Goal: Task Accomplishment & Management: Manage account settings

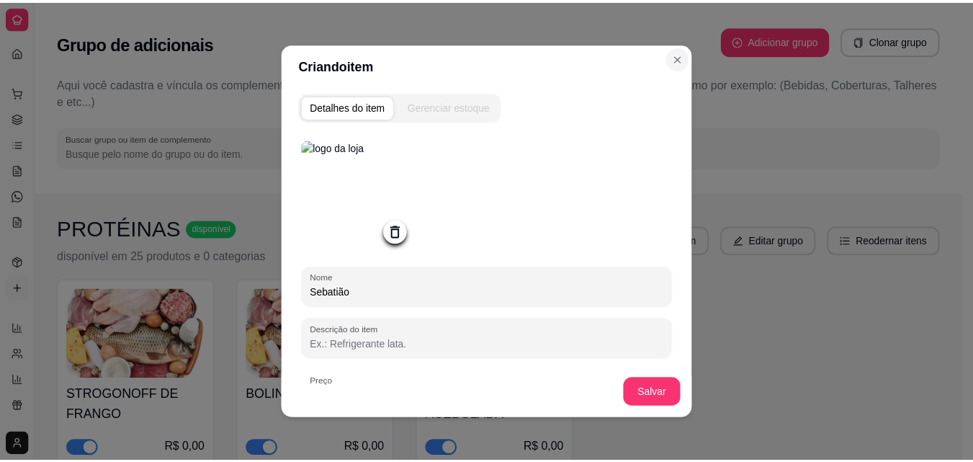
scroll to position [3, 0]
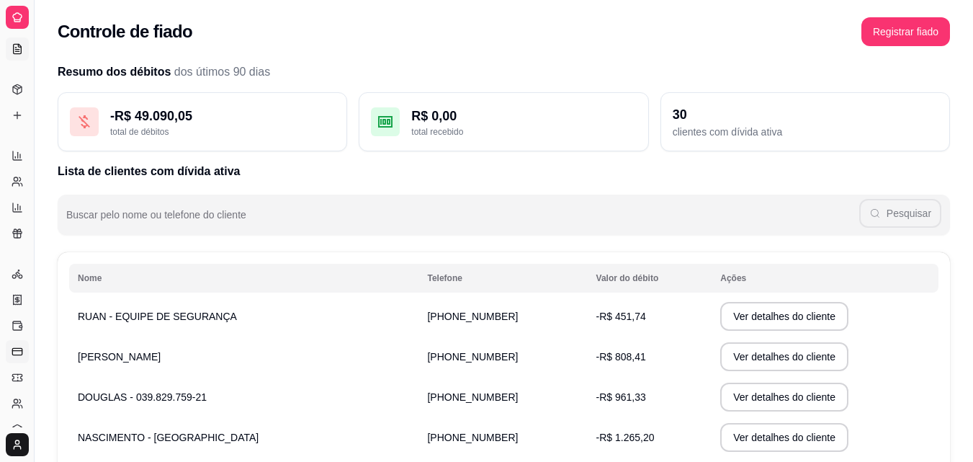
click at [21, 48] on icon at bounding box center [18, 48] width 8 height 9
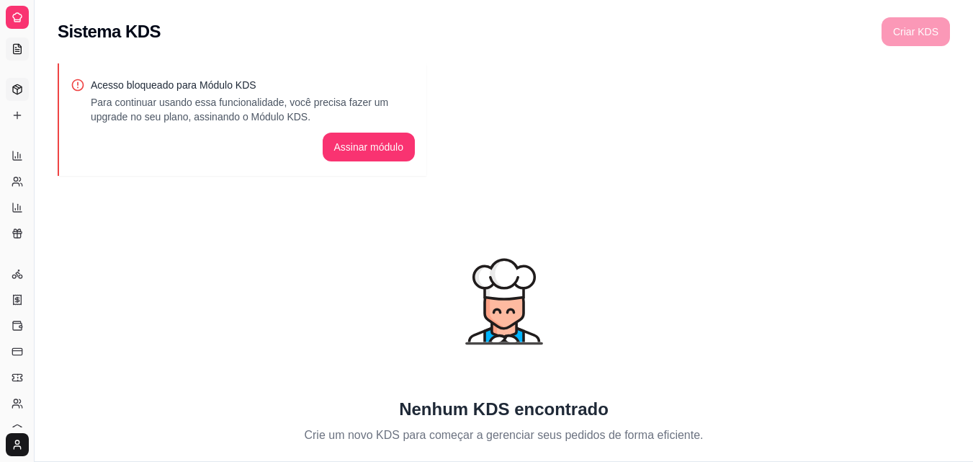
click at [22, 89] on icon at bounding box center [18, 90] width 12 height 12
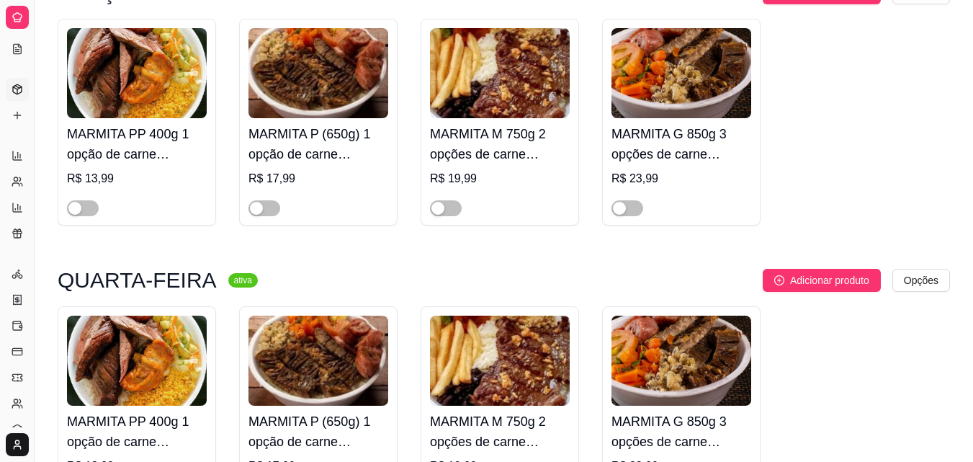
scroll to position [432, 0]
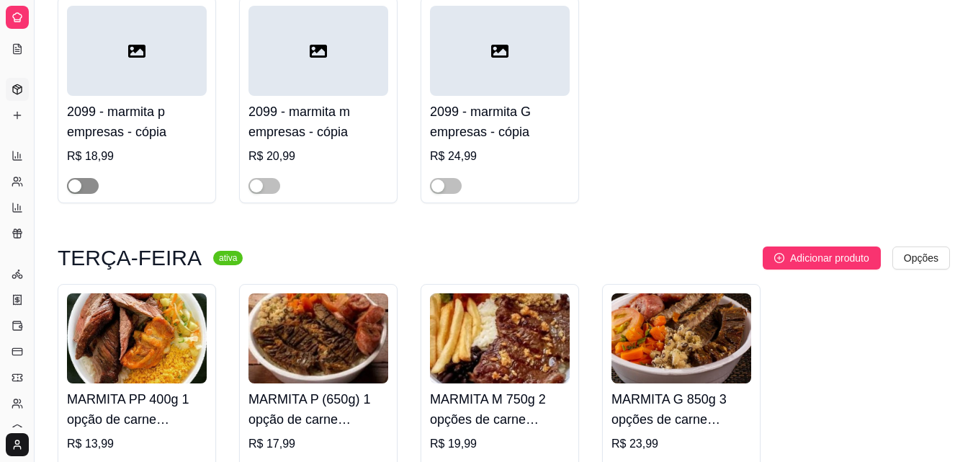
click at [86, 187] on span "button" at bounding box center [83, 186] width 32 height 16
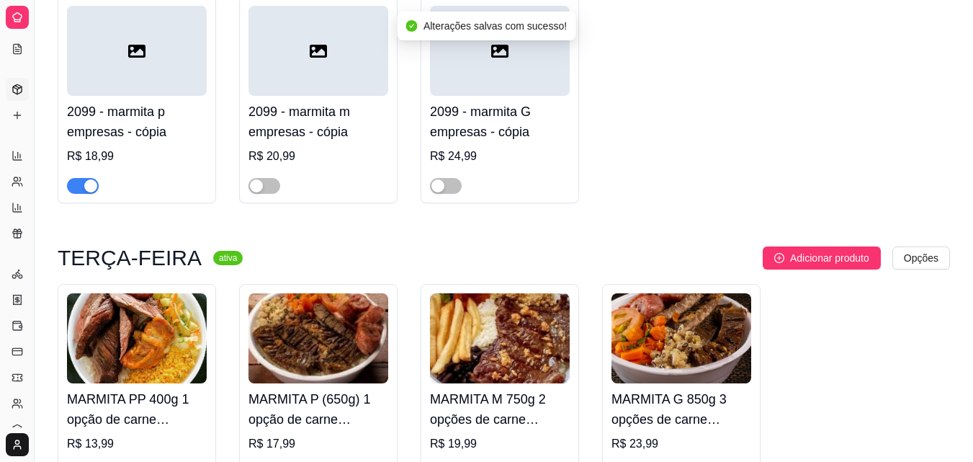
click at [79, 184] on span "button" at bounding box center [83, 186] width 32 height 16
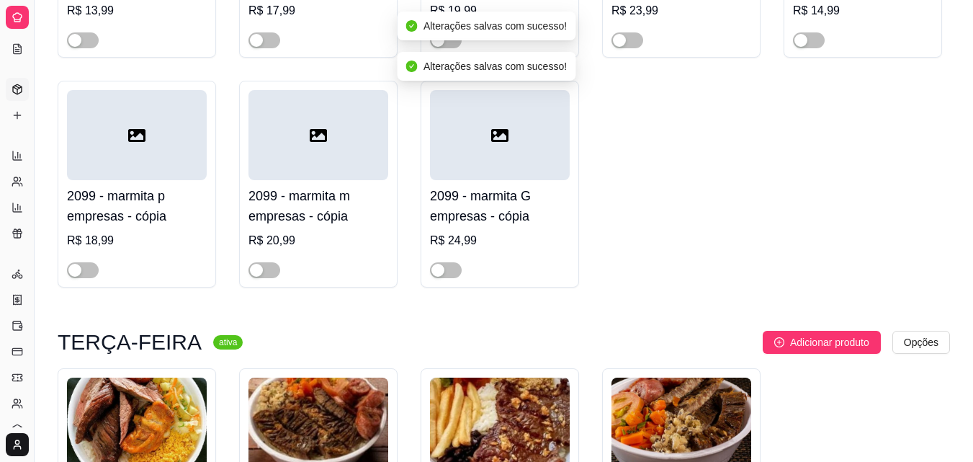
scroll to position [144, 0]
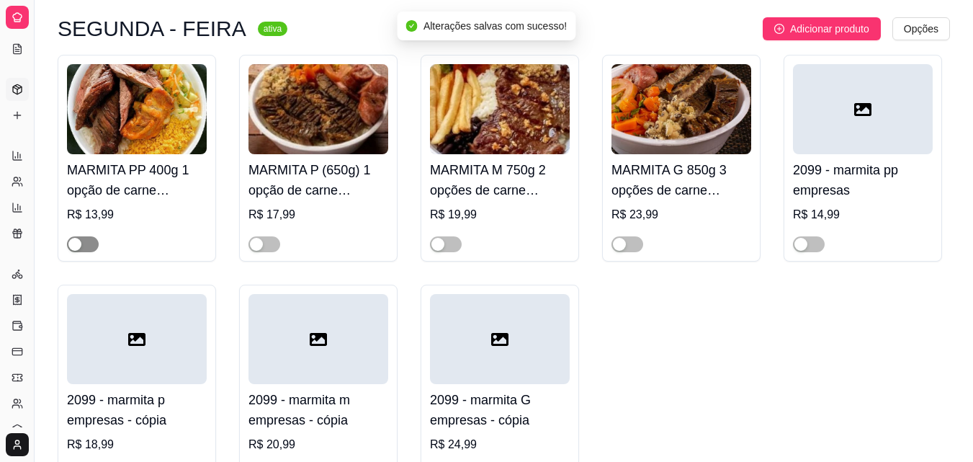
click at [89, 242] on span "button" at bounding box center [83, 244] width 32 height 16
click at [272, 242] on span "button" at bounding box center [265, 244] width 32 height 16
click at [448, 241] on span "button" at bounding box center [446, 244] width 32 height 16
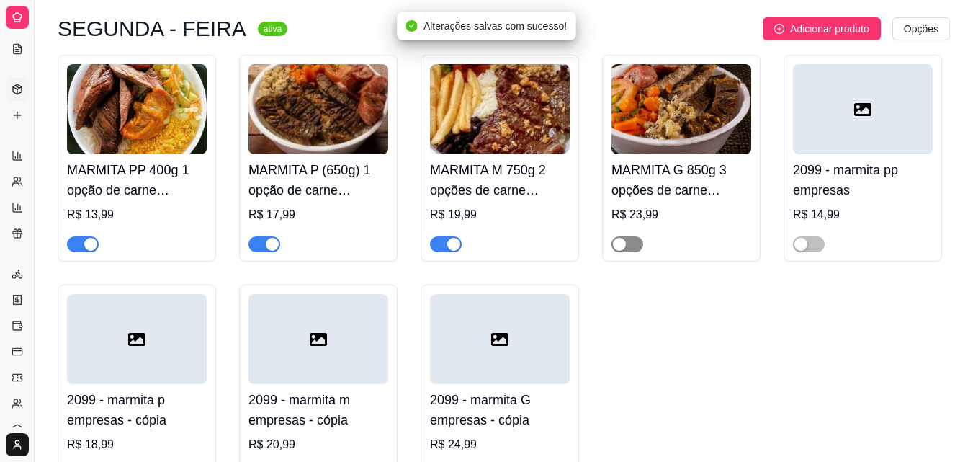
click at [630, 243] on span "button" at bounding box center [628, 244] width 32 height 16
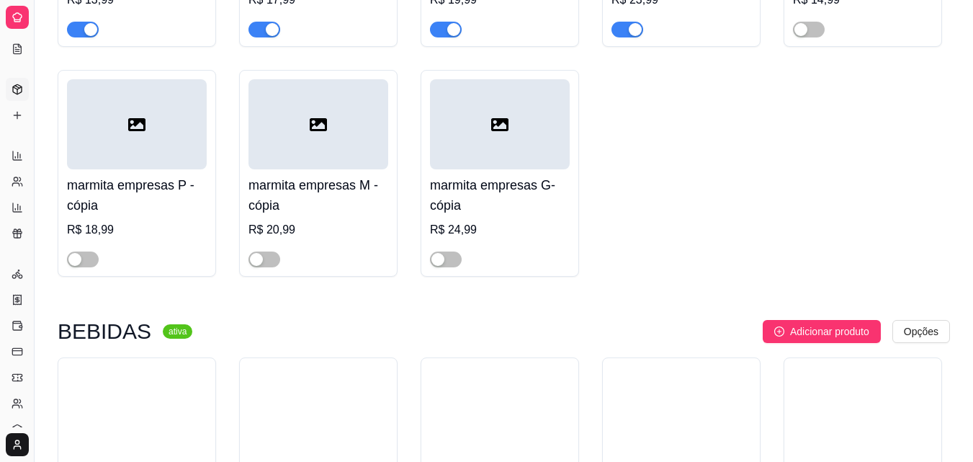
scroll to position [1945, 0]
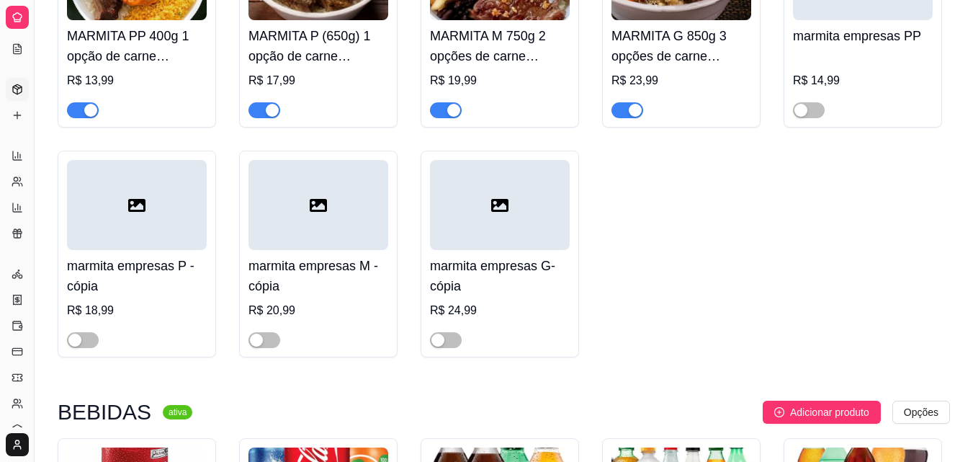
click at [82, 115] on button "button" at bounding box center [83, 110] width 32 height 16
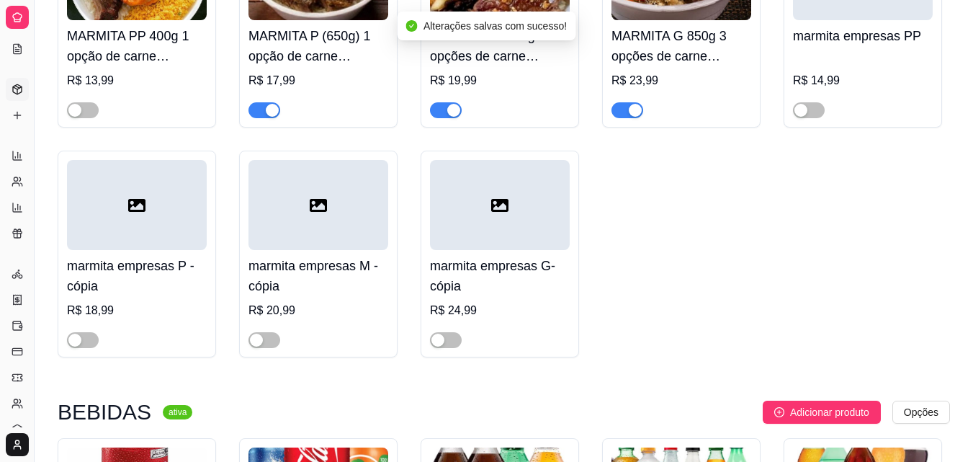
click at [261, 117] on span "button" at bounding box center [265, 110] width 32 height 16
click at [428, 118] on div "MARMITA M 750g 2 opções de carne (proteína) R$ 19,99" at bounding box center [500, 24] width 158 height 207
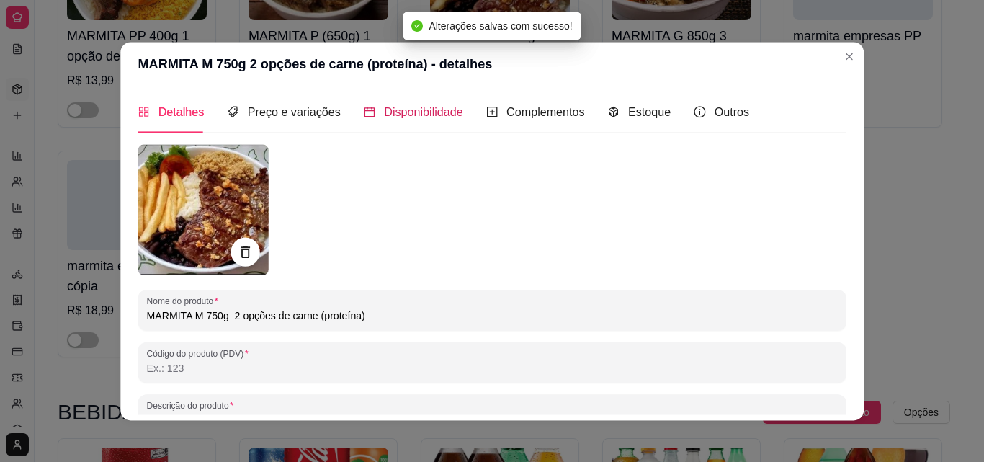
click at [441, 118] on span "Disponibilidade" at bounding box center [423, 112] width 79 height 12
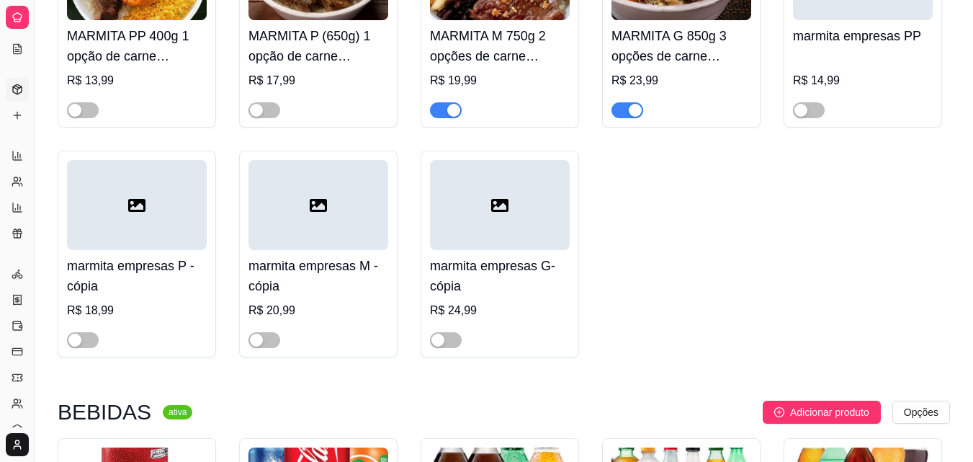
click at [443, 113] on span "button" at bounding box center [446, 110] width 32 height 16
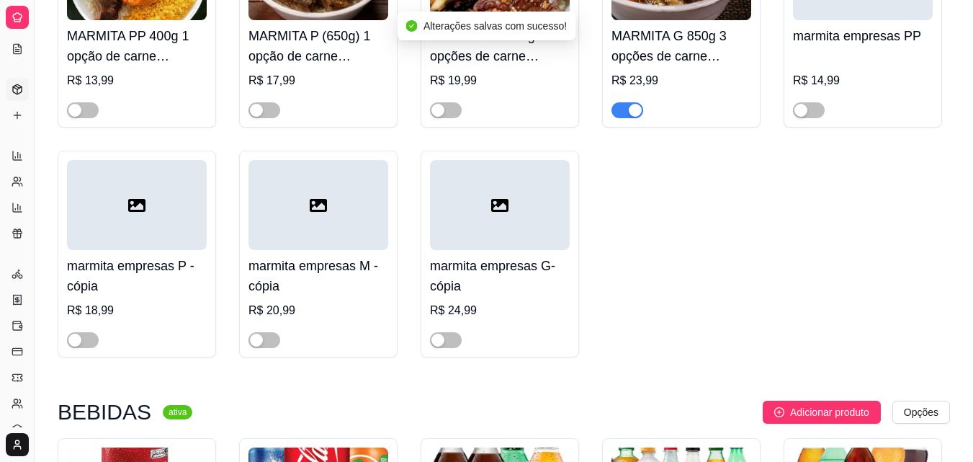
click at [609, 115] on div "MARMITA G 850g 3 opções de carne (proteína) R$ 23,99" at bounding box center [681, 24] width 158 height 207
click at [620, 113] on span "button" at bounding box center [628, 110] width 32 height 16
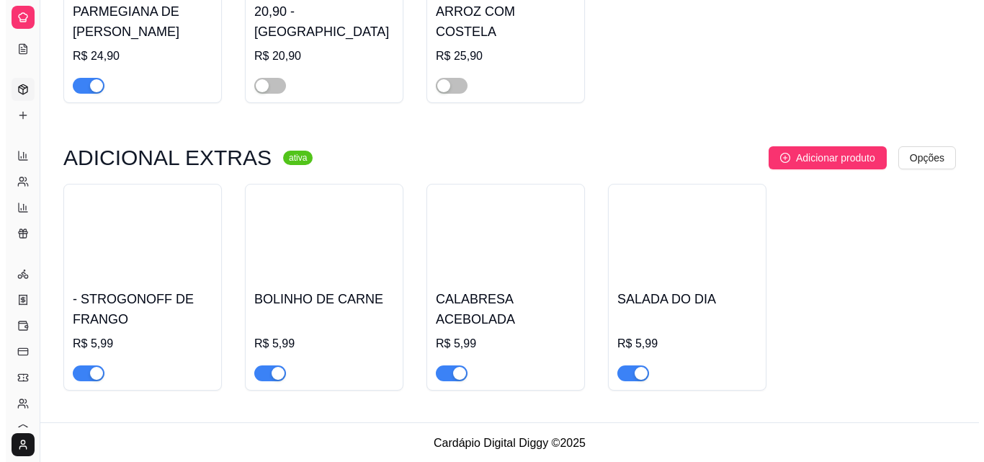
scroll to position [3014, 0]
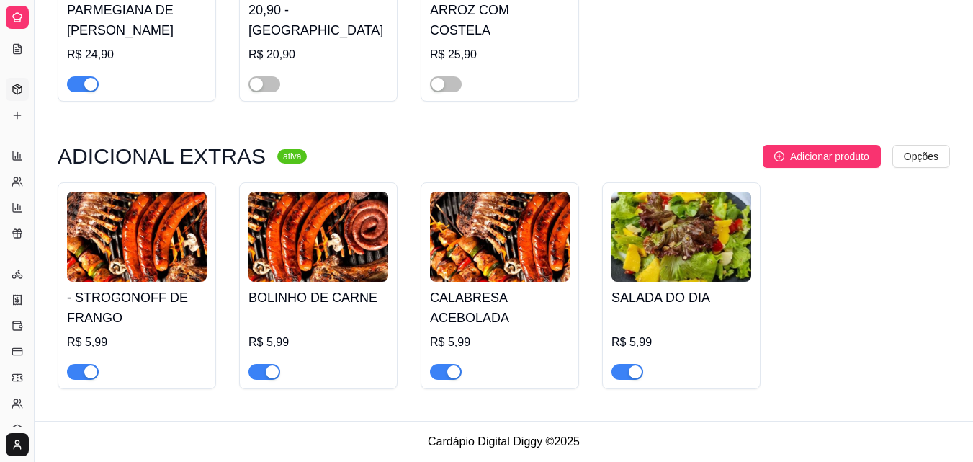
click at [143, 253] on img at bounding box center [137, 237] width 140 height 90
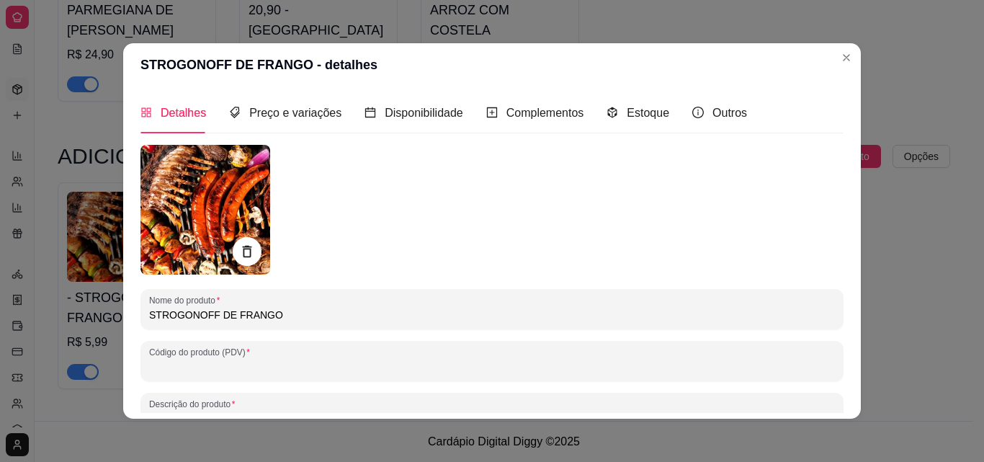
drag, startPoint x: 279, startPoint y: 321, endPoint x: 122, endPoint y: 315, distance: 157.1
click at [123, 315] on div "Detalhes Preço e variações Disponibilidade Complementos Estoque Outros Nome do …" at bounding box center [492, 252] width 738 height 332
type input "c"
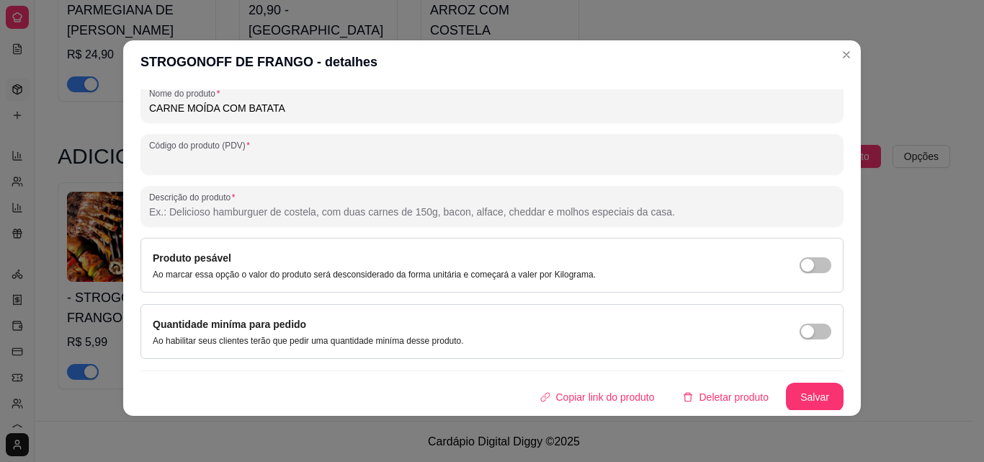
scroll to position [205, 0]
type input "CARNE MOÍDA COM BATATA"
click at [793, 398] on button "Salvar" at bounding box center [815, 396] width 56 height 28
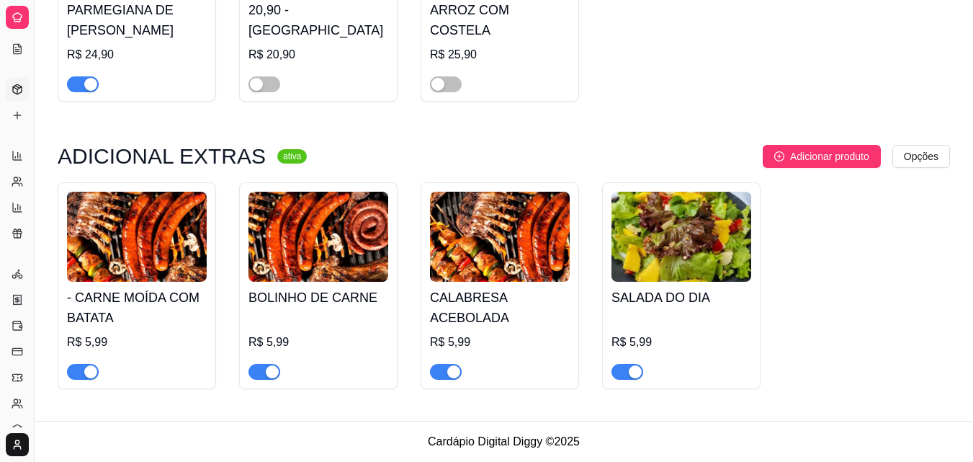
click at [340, 294] on h4 "BOLINHO DE CARNE" at bounding box center [319, 297] width 140 height 20
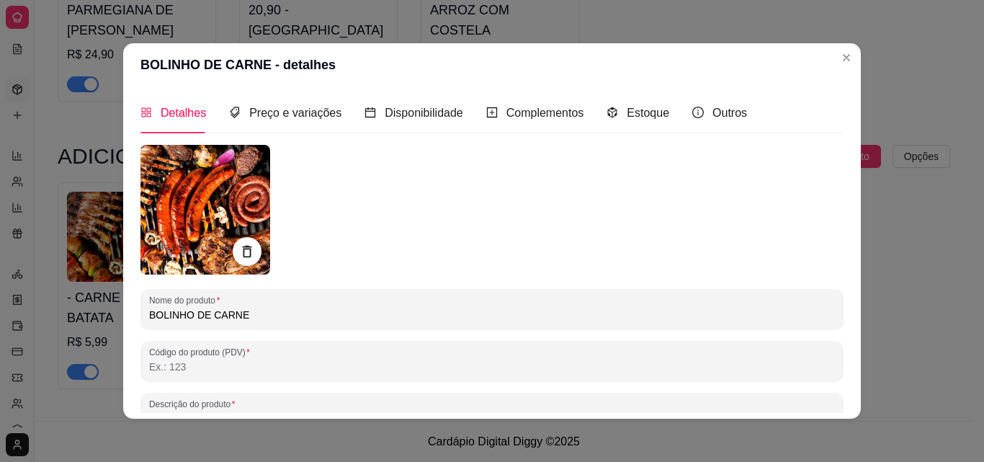
drag, startPoint x: 245, startPoint y: 309, endPoint x: 111, endPoint y: 331, distance: 135.8
click at [112, 331] on div "BOLINHO DE CARNE - detalhes Detalhes Preço e variações Disponibilidade Compleme…" at bounding box center [492, 231] width 984 height 462
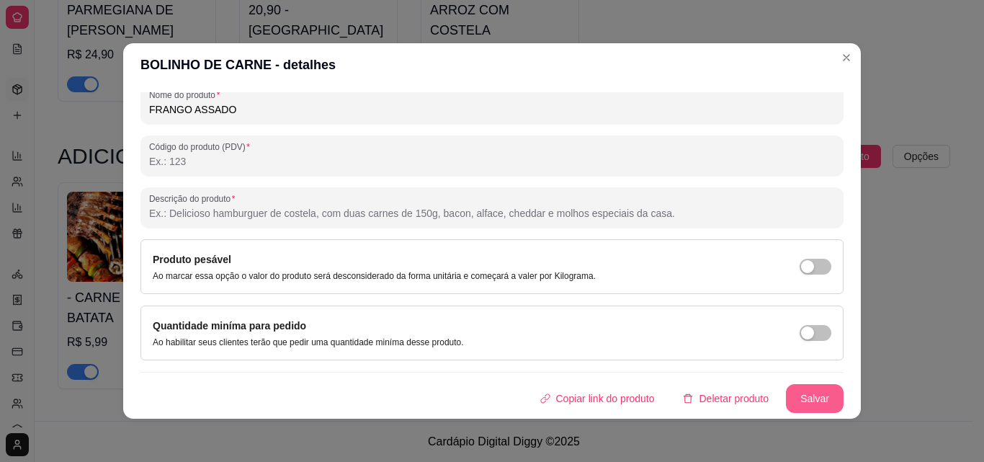
type input "FRANGO ASSADO"
click at [818, 393] on button "Salvar" at bounding box center [815, 398] width 58 height 29
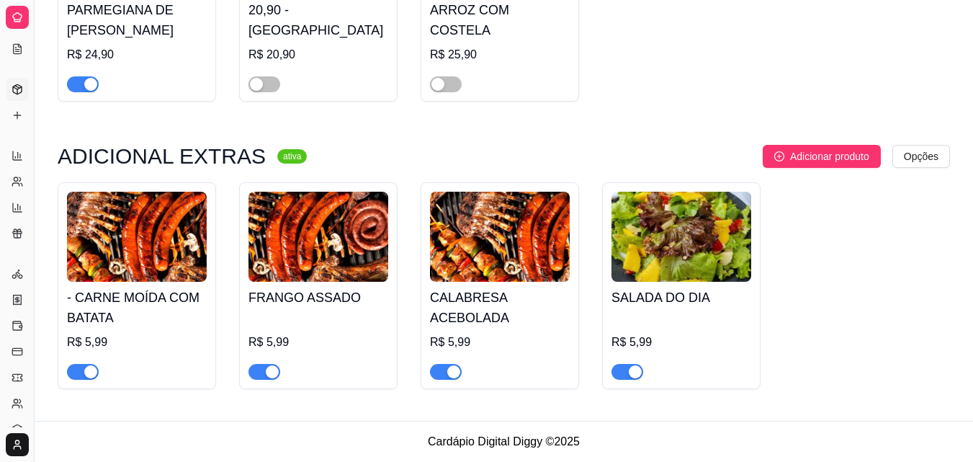
click at [491, 295] on h4 "CALABRESA ACEBOLADA" at bounding box center [500, 307] width 140 height 40
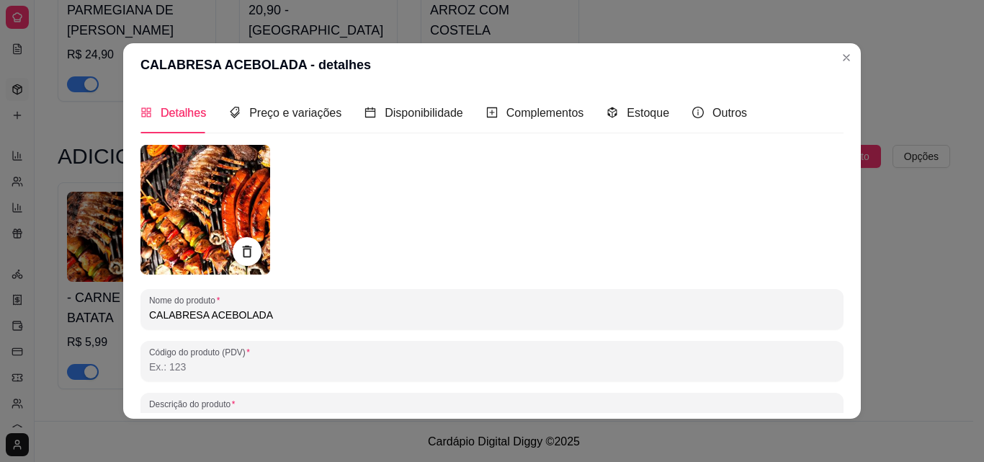
drag, startPoint x: 262, startPoint y: 310, endPoint x: 117, endPoint y: 308, distance: 144.8
click at [123, 308] on div "Detalhes Preço e variações Disponibilidade Complementos Estoque Outros Nome do …" at bounding box center [492, 252] width 738 height 332
click at [279, 308] on input "CALABRESA ACEBOLADA" at bounding box center [492, 315] width 686 height 14
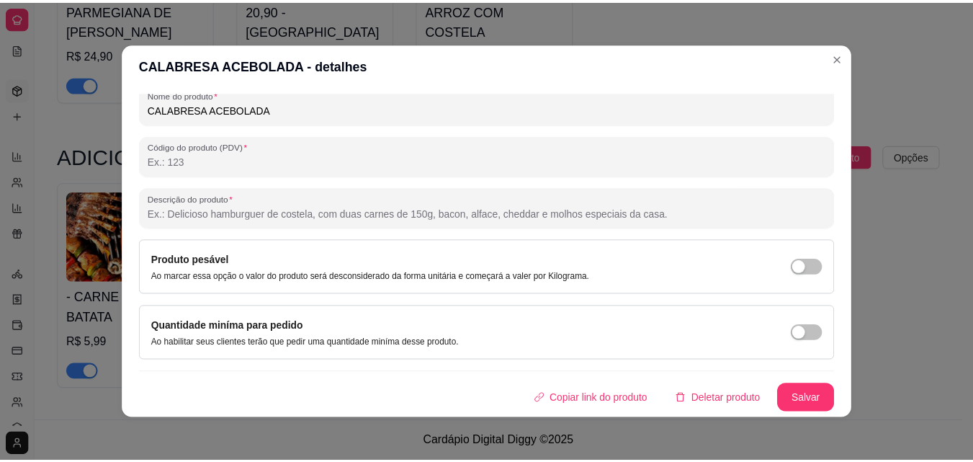
scroll to position [3, 0]
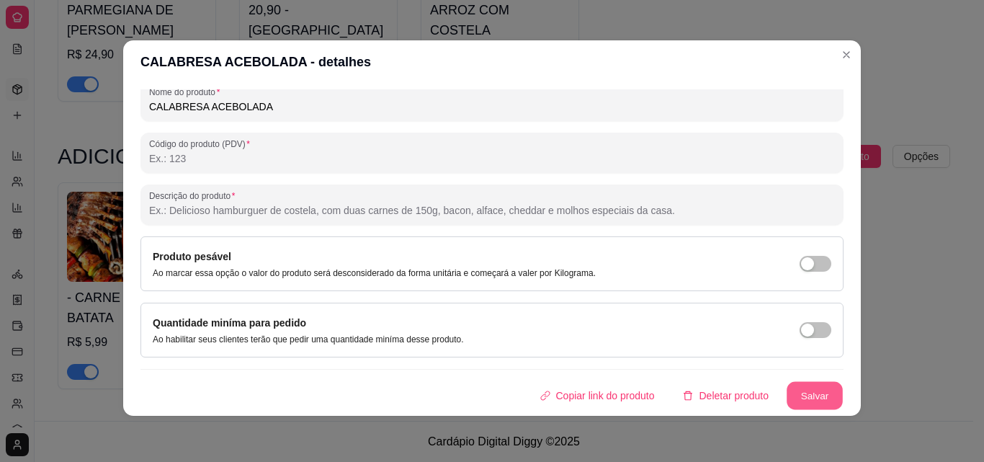
click at [789, 390] on button "Salvar" at bounding box center [815, 396] width 56 height 28
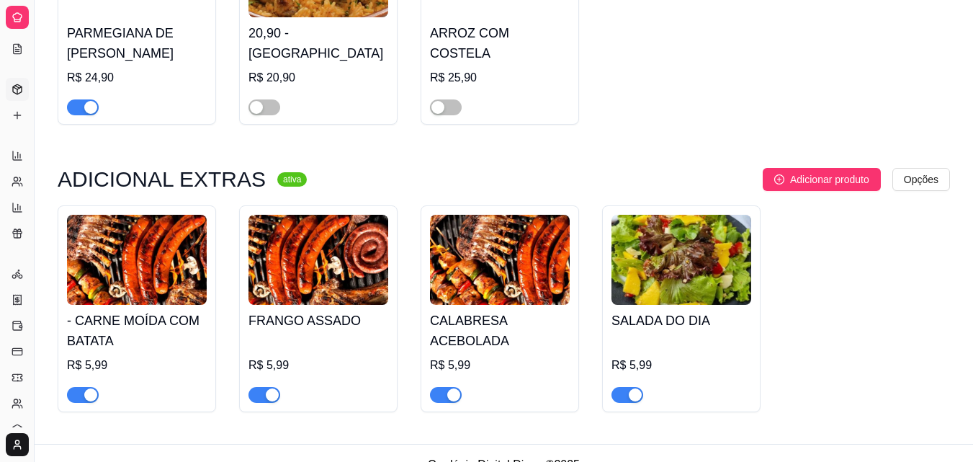
scroll to position [3014, 0]
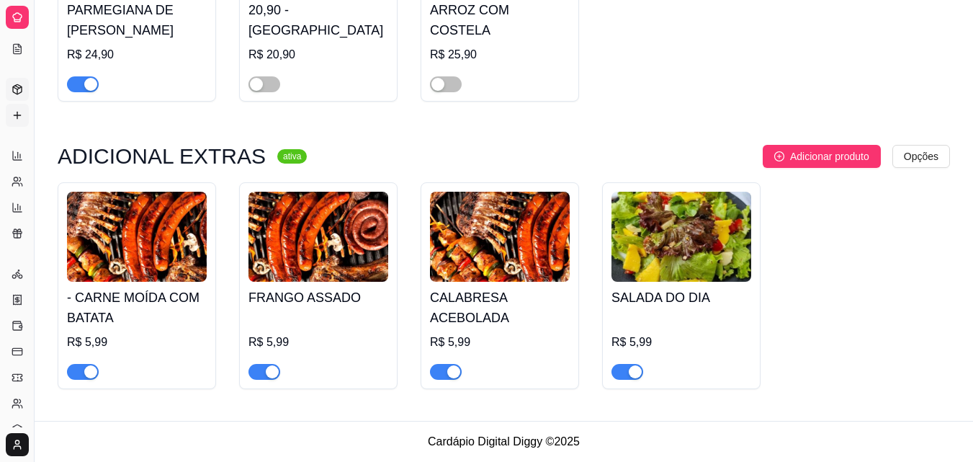
click at [16, 112] on icon at bounding box center [18, 115] width 12 height 12
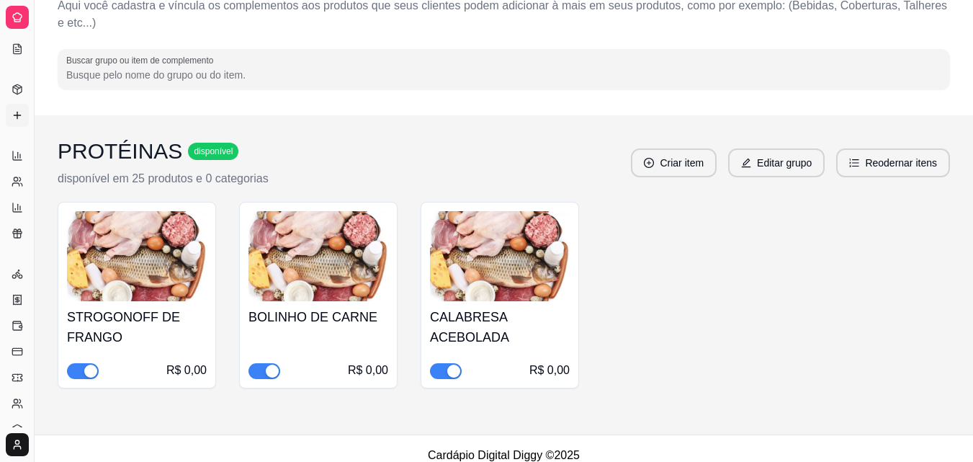
scroll to position [91, 0]
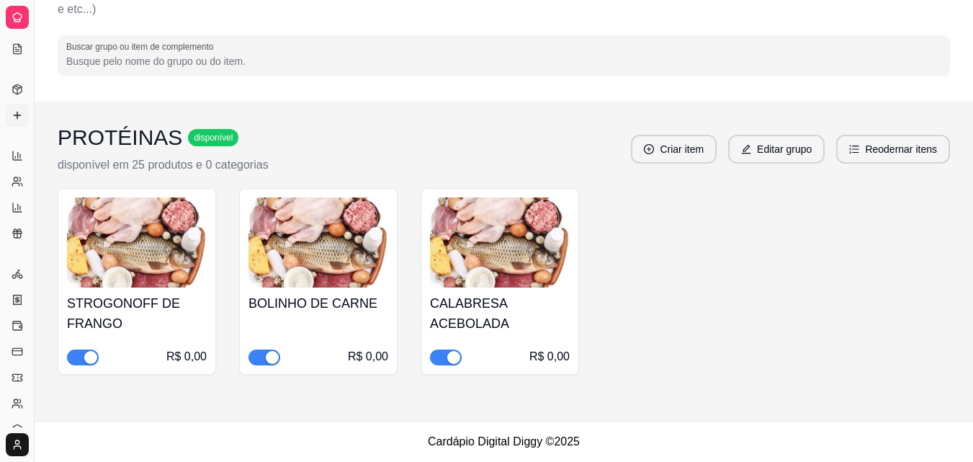
click at [156, 300] on h4 "STROGONOFF DE FRANGO" at bounding box center [137, 313] width 140 height 40
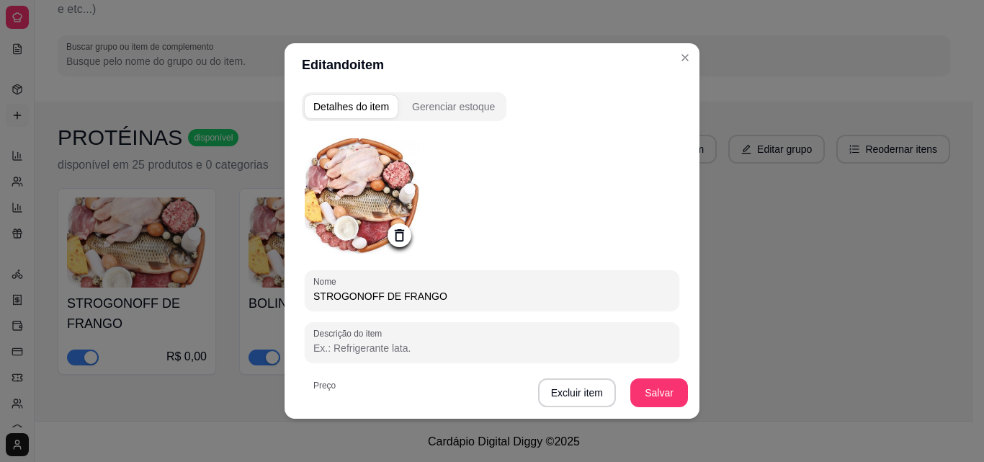
drag, startPoint x: 429, startPoint y: 295, endPoint x: 305, endPoint y: 310, distance: 124.0
click at [306, 310] on div "Nome STROGONOFF DE FRANGO Descrição do item Preço 0,00 Pode repetir esse item D…" at bounding box center [492, 355] width 375 height 434
type input "CARNE MOÍDA COM BATATA"
click at [655, 389] on button "Salvar" at bounding box center [659, 393] width 56 height 28
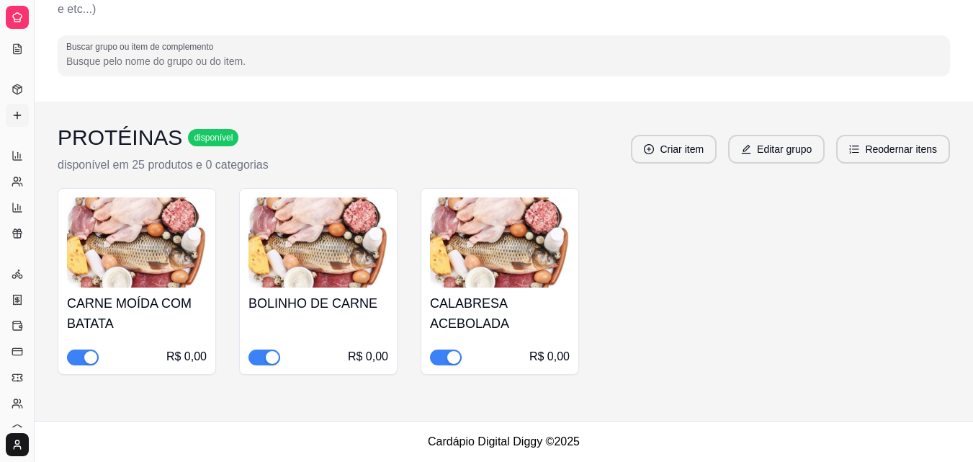
click at [362, 294] on h4 "BOLINHO DE CARNE" at bounding box center [319, 303] width 140 height 20
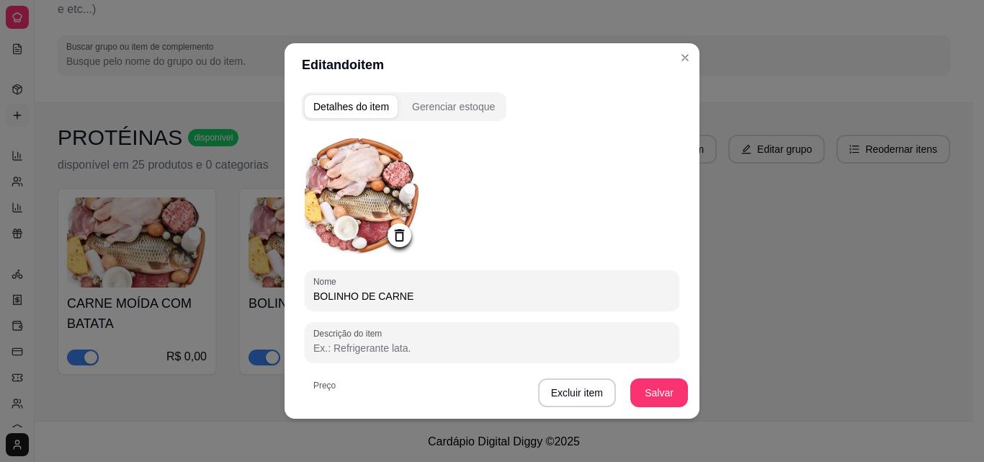
drag, startPoint x: 407, startPoint y: 298, endPoint x: 255, endPoint y: 288, distance: 152.3
click at [254, 290] on div "Editando item Detalhes do item Gerenciar estoque Nome BOLINHO DE CARNE Descriçã…" at bounding box center [492, 231] width 984 height 462
type input "[PERSON_NAME]"
click at [648, 397] on button "Salvar" at bounding box center [659, 393] width 56 height 28
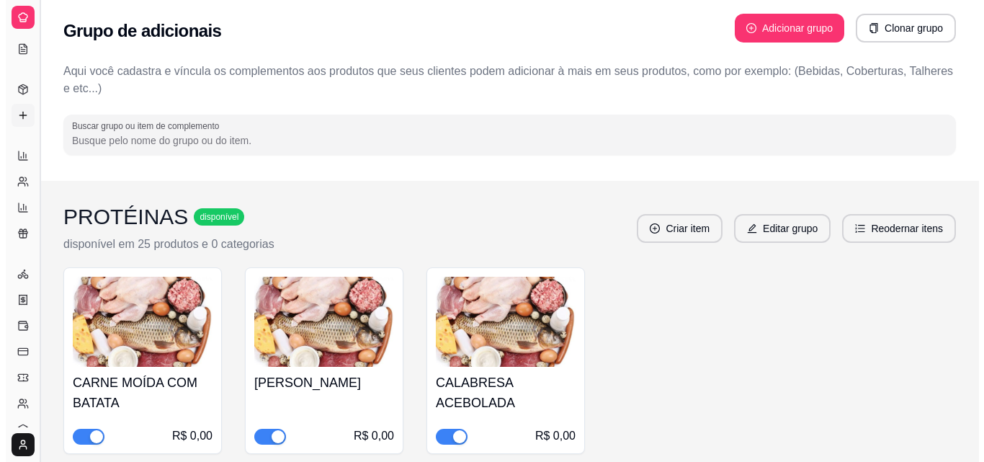
scroll to position [0, 0]
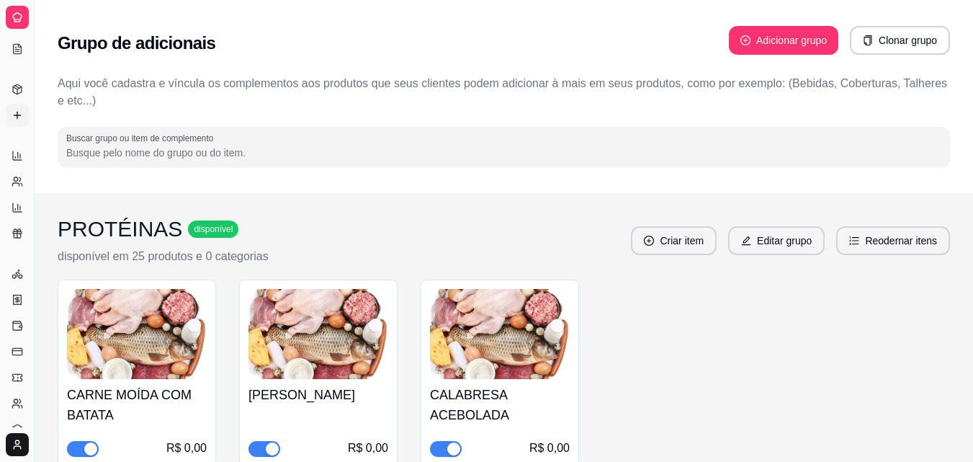
click at [14, 12] on icon at bounding box center [18, 18] width 12 height 12
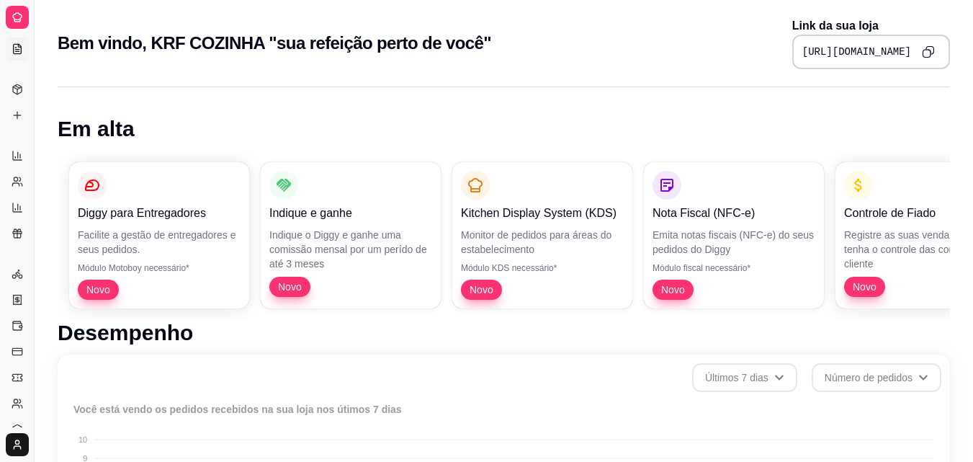
click at [15, 50] on icon at bounding box center [17, 50] width 4 height 0
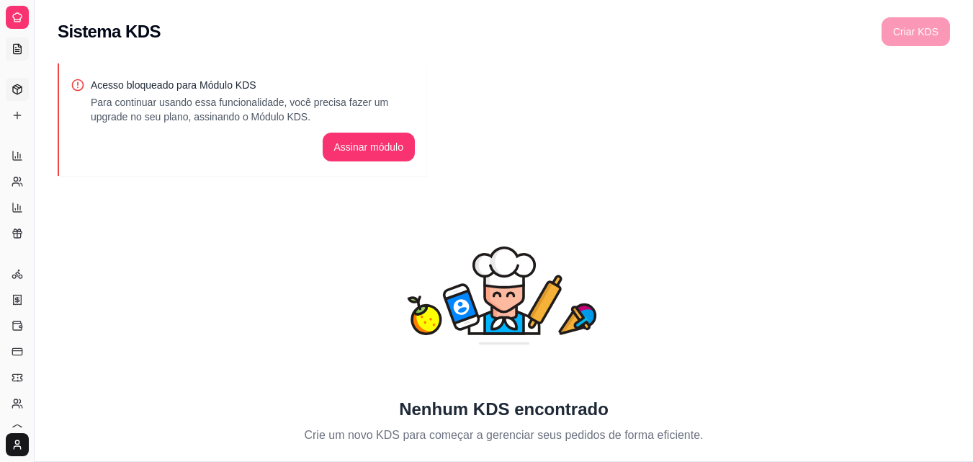
click at [14, 91] on icon at bounding box center [18, 90] width 12 height 12
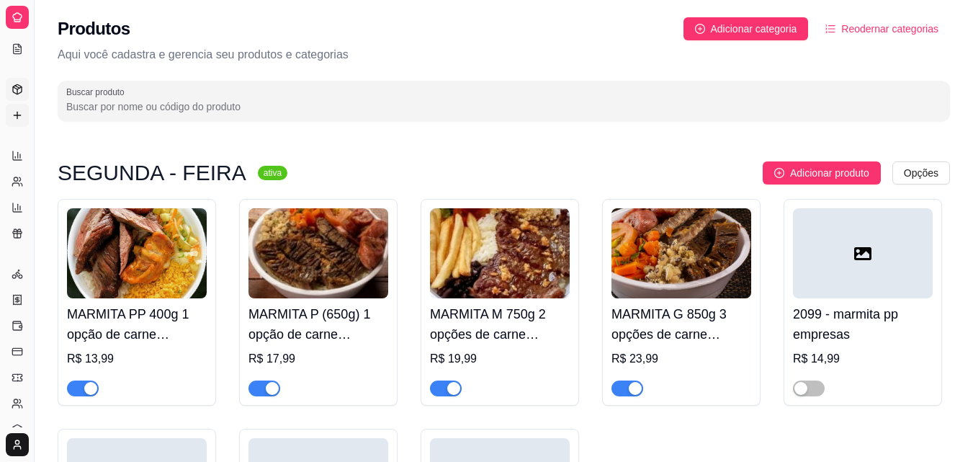
click at [11, 108] on link "Complementos" at bounding box center [17, 115] width 23 height 23
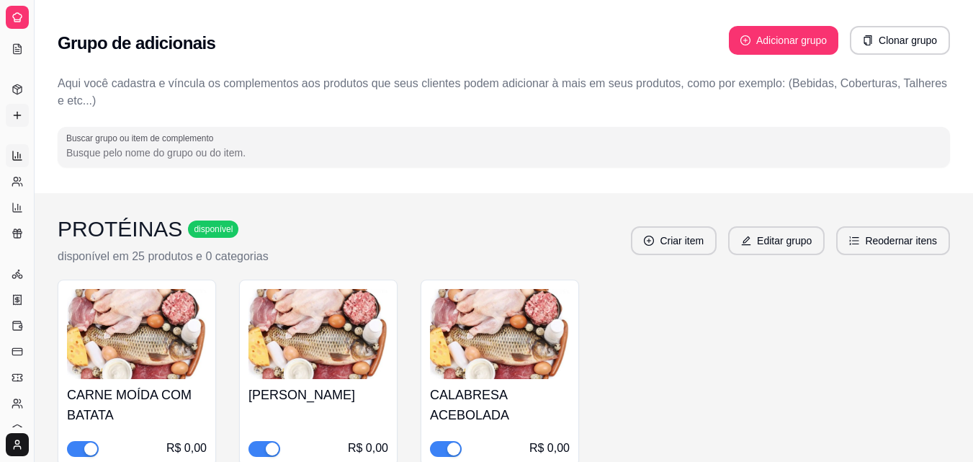
click at [22, 154] on icon at bounding box center [18, 156] width 12 height 12
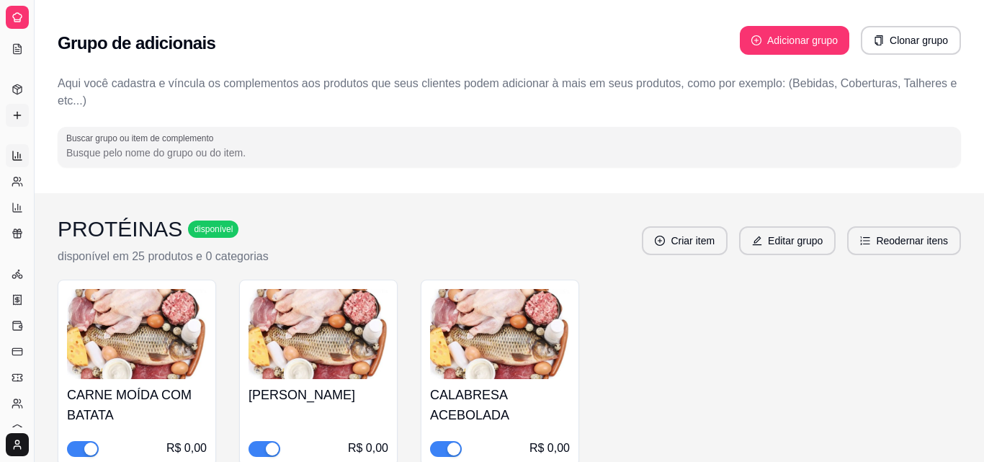
select select "ALL"
select select "0"
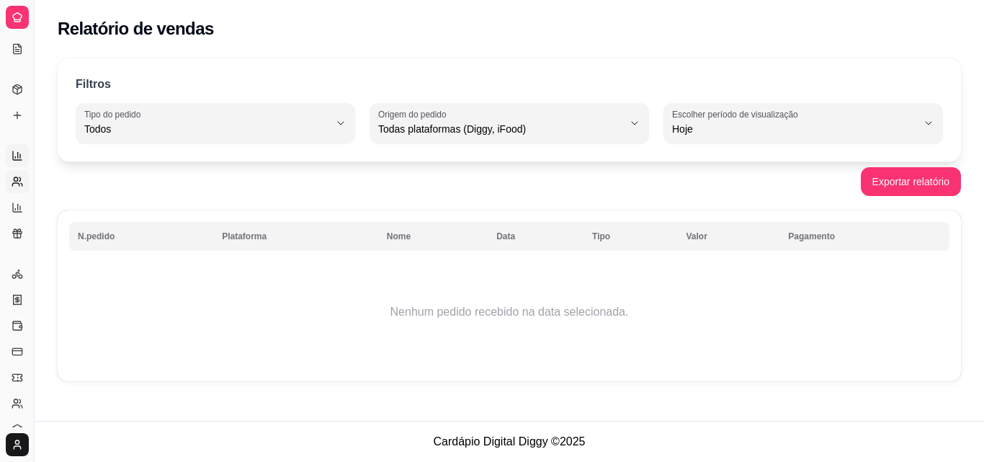
click at [15, 181] on circle at bounding box center [16, 179] width 4 height 4
select select "30"
select select "HIGHEST_TOTAL_SPENT_WITH_ORDERS"
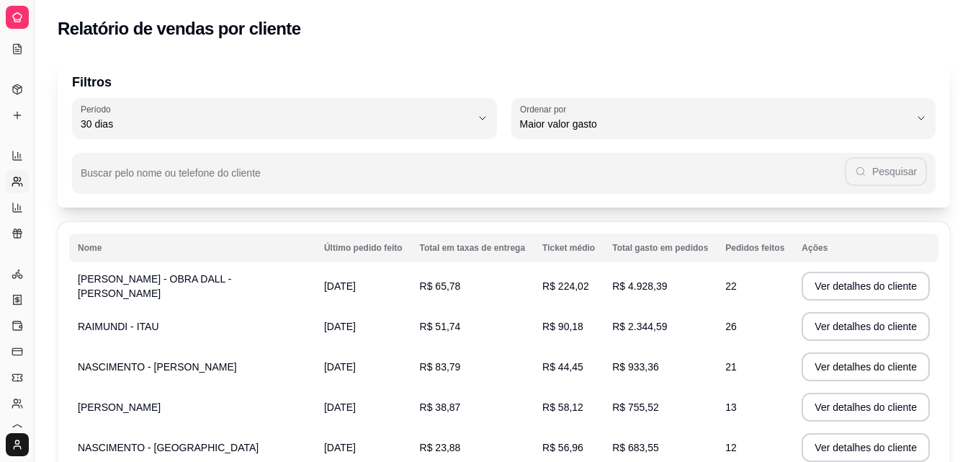
click at [17, 429] on div "[EMAIL_ADDRESS][DOMAIN_NAME]" at bounding box center [17, 444] width 34 height 35
click at [16, 444] on html "Diggy Sistema de Gestão K KRF COZINHA " ... Loja fechada Plano Customizado até …" at bounding box center [486, 231] width 973 height 462
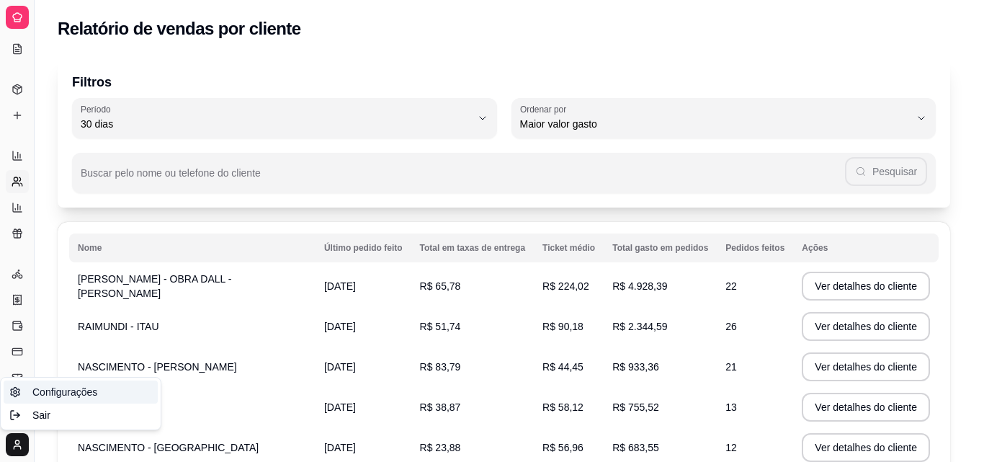
click at [32, 382] on link "Configurações" at bounding box center [81, 391] width 154 height 23
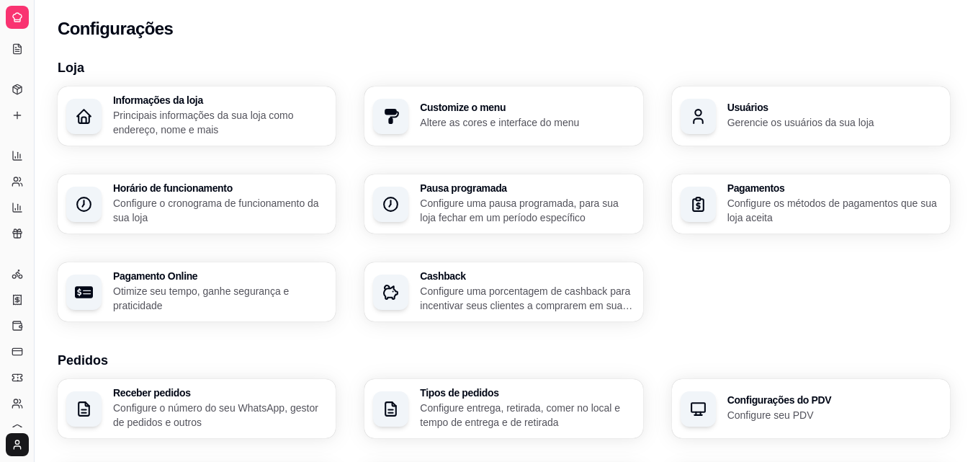
click at [160, 122] on p "Principais informações da sua loja como endereço, nome e mais" at bounding box center [220, 122] width 214 height 29
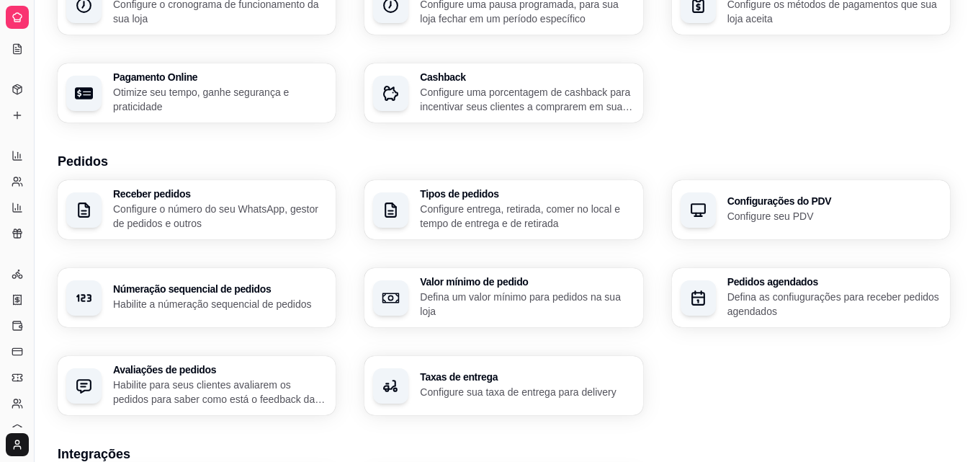
scroll to position [216, 0]
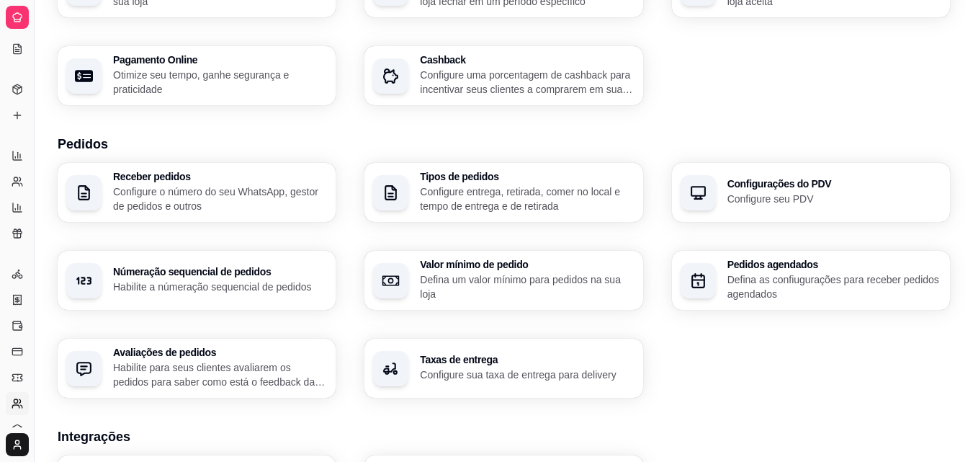
click at [17, 398] on icon at bounding box center [18, 404] width 12 height 12
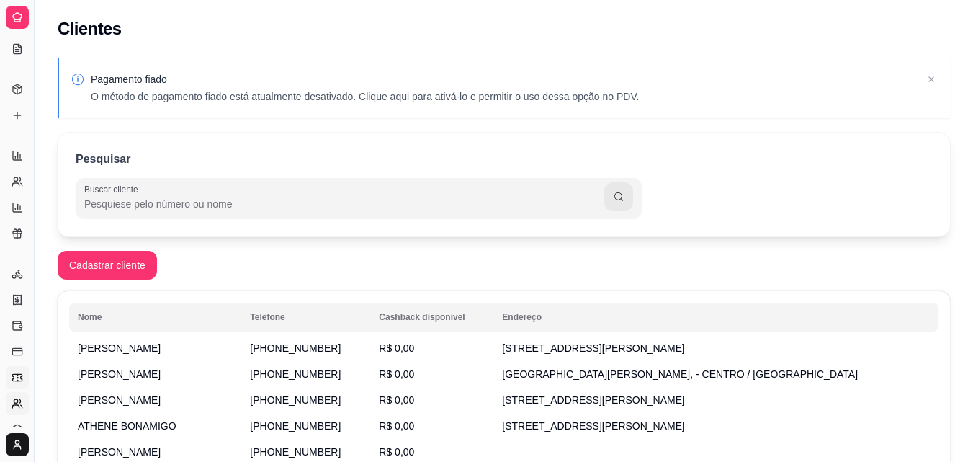
click at [17, 370] on link "Cupons" at bounding box center [17, 377] width 23 height 23
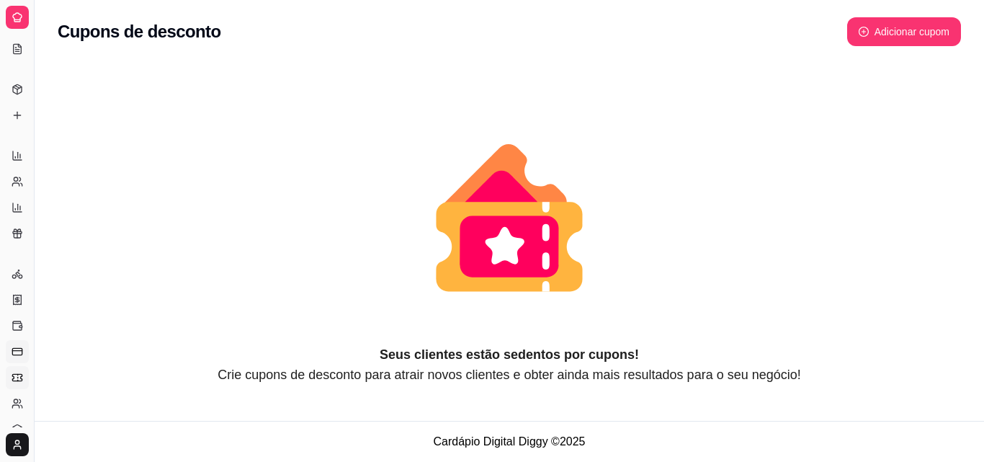
click at [17, 351] on line at bounding box center [16, 351] width 9 height 0
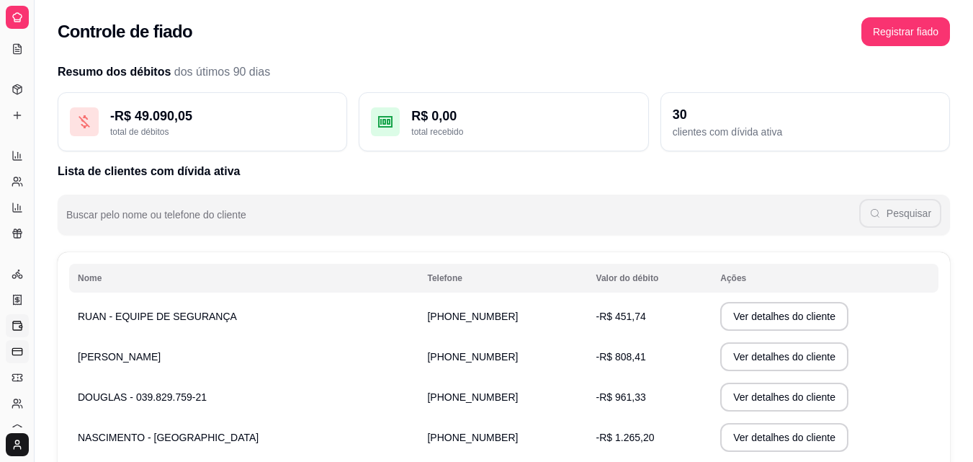
click at [19, 325] on icon at bounding box center [18, 326] width 12 height 12
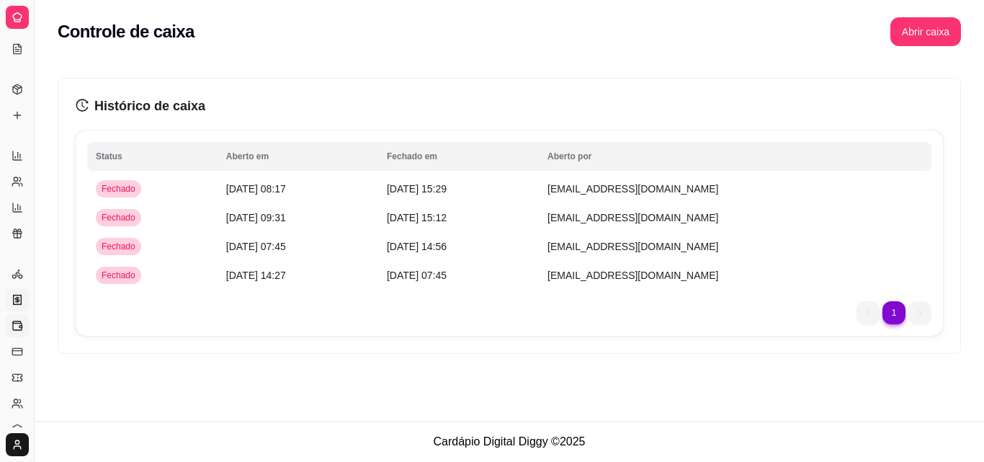
click at [19, 297] on icon at bounding box center [17, 299] width 4 height 4
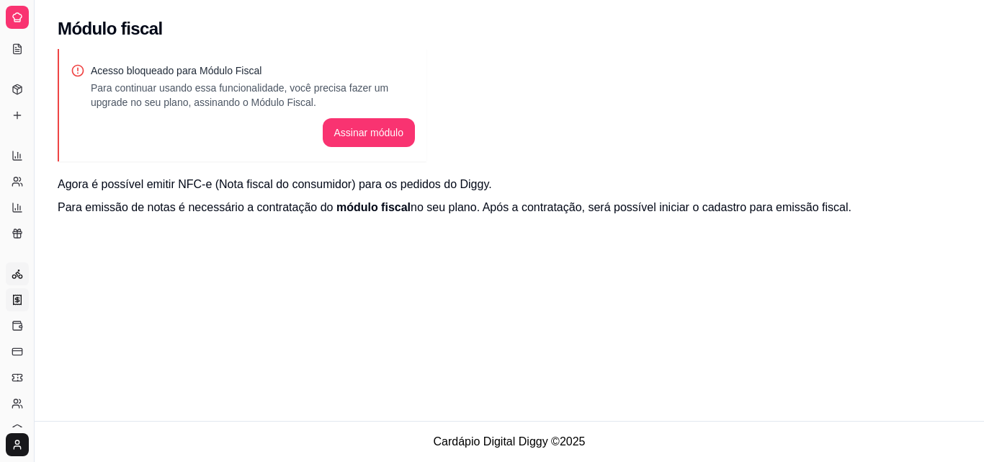
click at [19, 272] on icon at bounding box center [18, 274] width 12 height 12
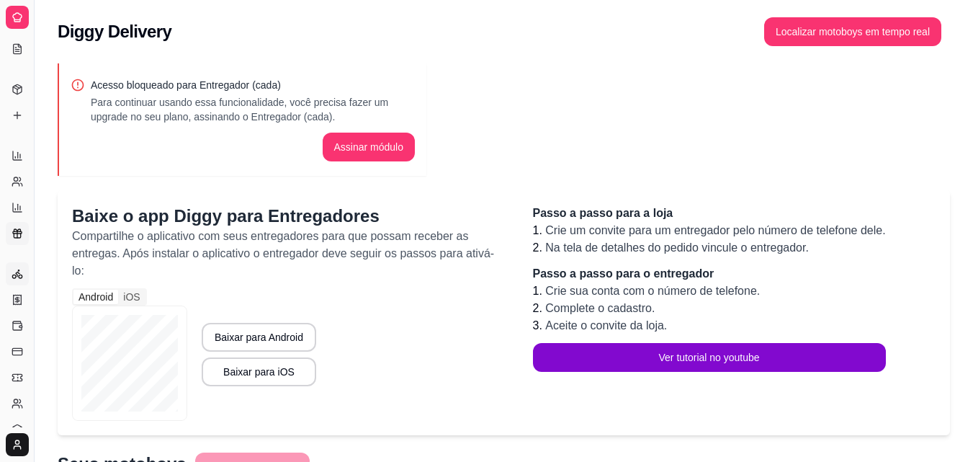
click at [22, 237] on icon at bounding box center [18, 234] width 12 height 12
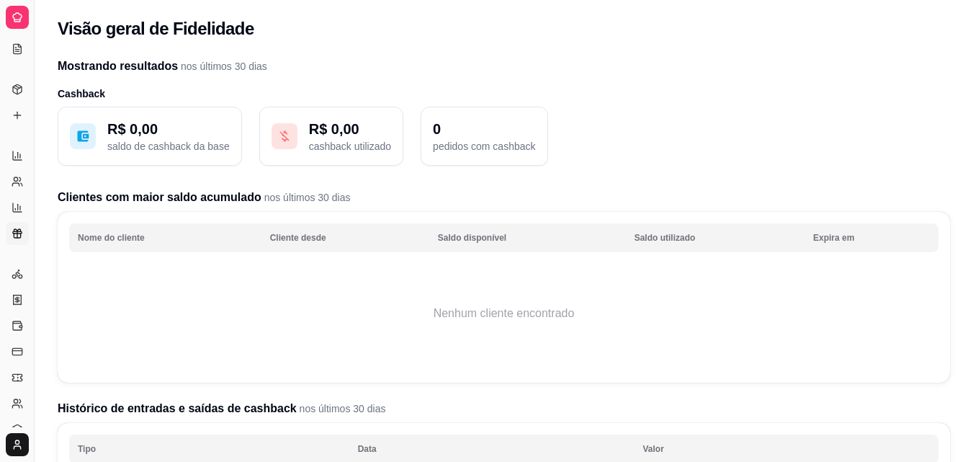
click at [144, 442] on th "Tipo" at bounding box center [209, 448] width 280 height 29
click at [420, 447] on th "Data" at bounding box center [491, 448] width 285 height 29
click at [661, 447] on th "Valor" at bounding box center [786, 448] width 305 height 29
click at [18, 207] on icon at bounding box center [18, 207] width 0 height 6
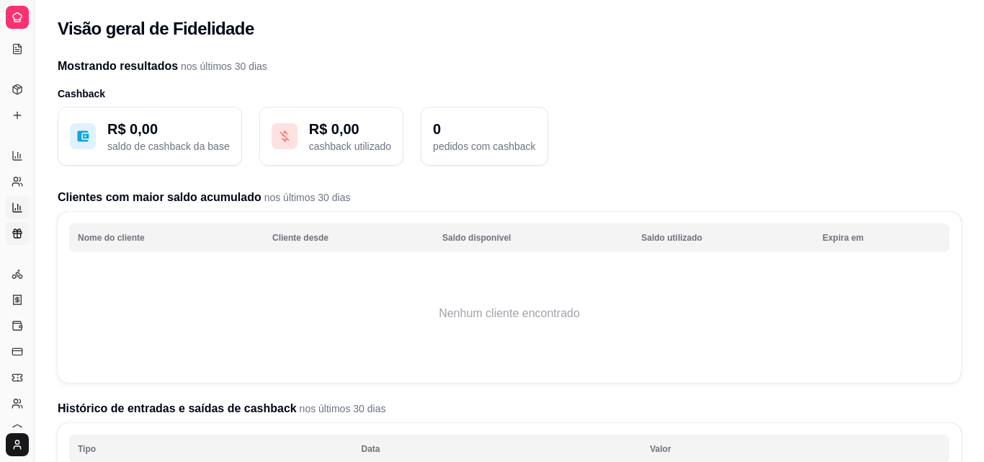
select select "TOTAL_OF_ORDERS"
select select "7"
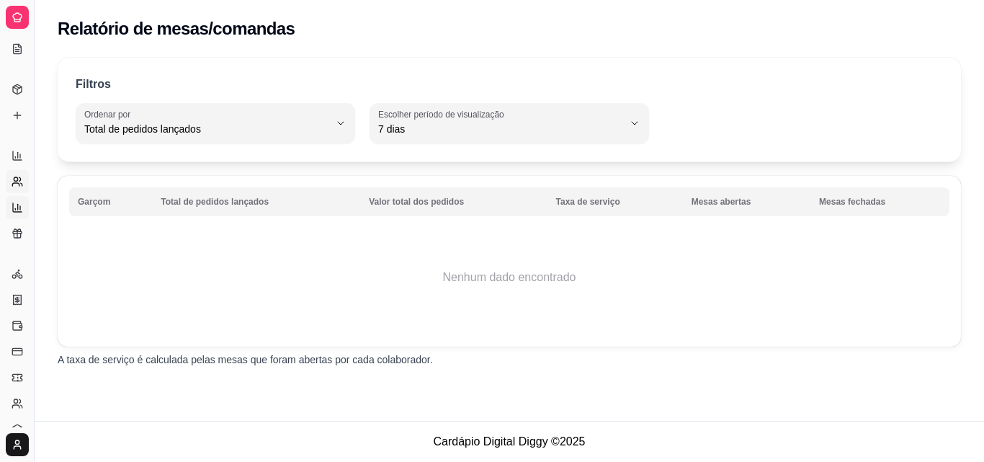
click at [19, 179] on icon at bounding box center [18, 182] width 12 height 12
select select "30"
select select "HIGHEST_TOTAL_SPENT_WITH_ORDERS"
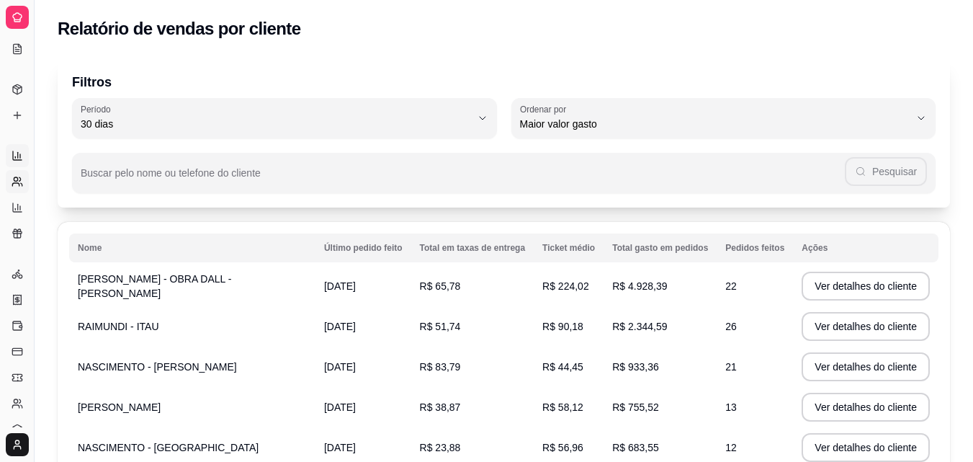
click at [21, 150] on icon at bounding box center [18, 156] width 12 height 12
select select "ALL"
select select "0"
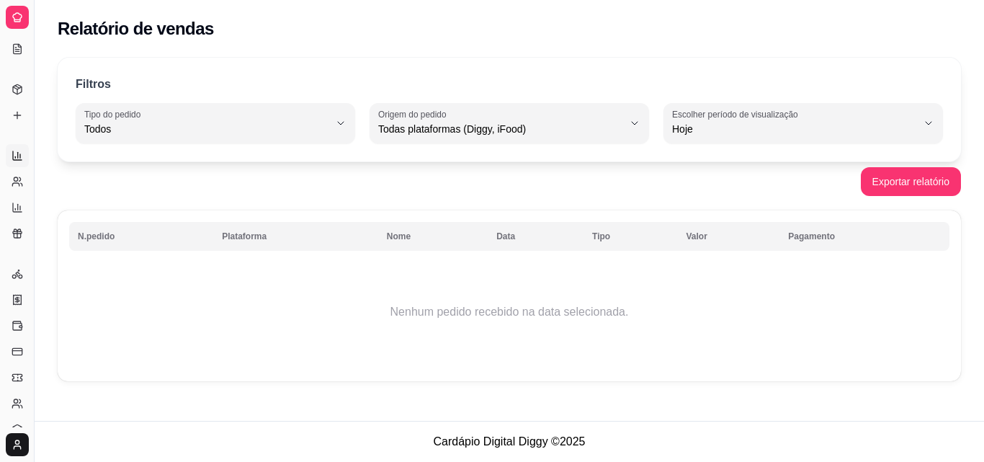
click at [19, 103] on ul "Produtos Complementos" at bounding box center [17, 102] width 22 height 49
click at [15, 113] on icon at bounding box center [18, 115] width 12 height 12
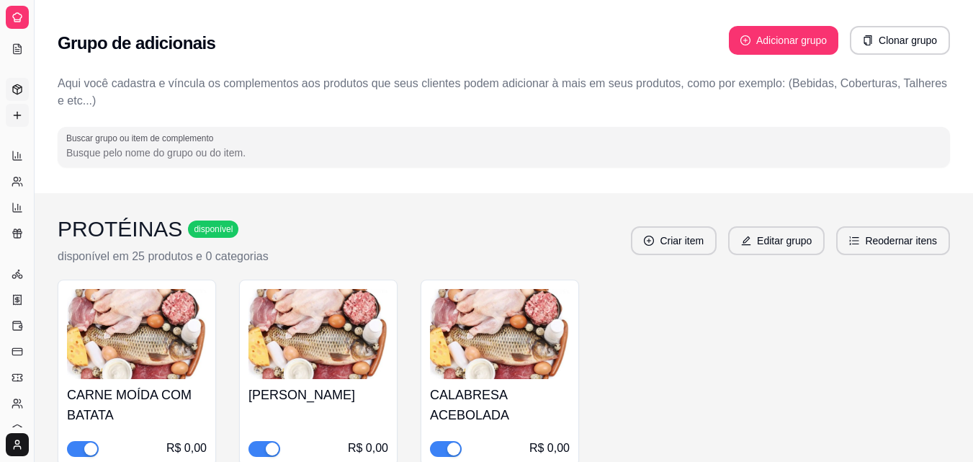
click at [16, 89] on polyline at bounding box center [17, 88] width 9 height 2
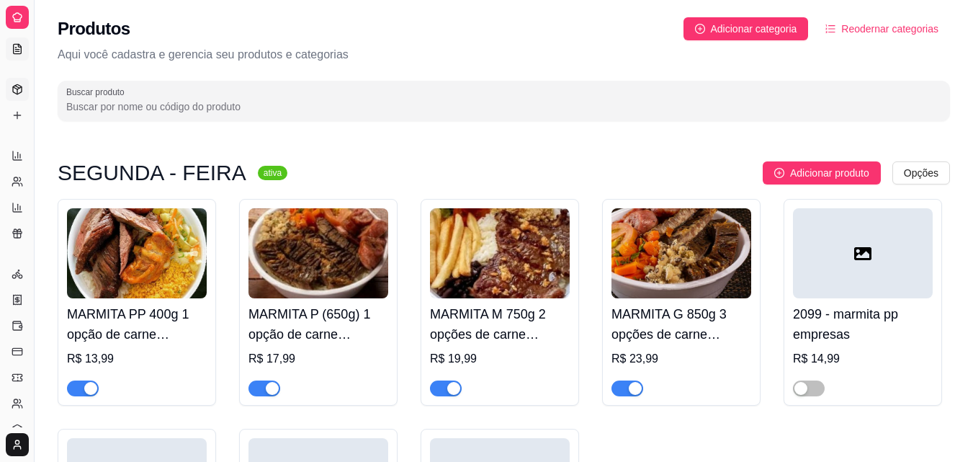
click at [16, 45] on icon at bounding box center [18, 49] width 12 height 12
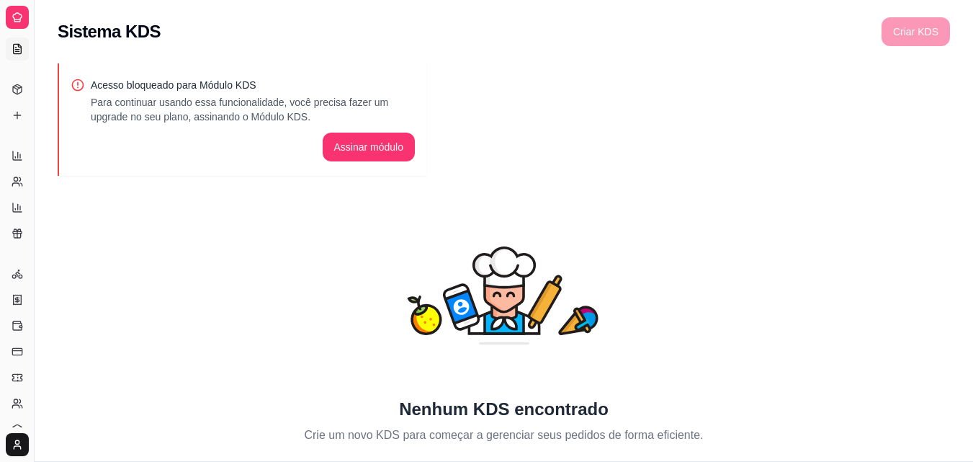
click at [9, 18] on div at bounding box center [17, 17] width 23 height 23
